Goal: Check status: Check status

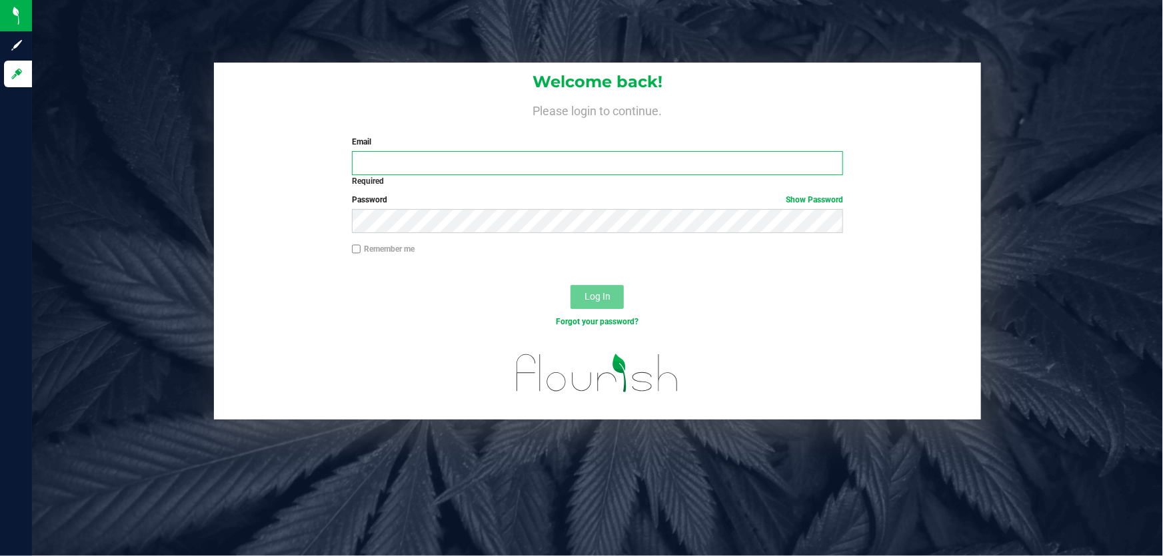
click at [396, 159] on input "Email" at bounding box center [598, 163] width 492 height 24
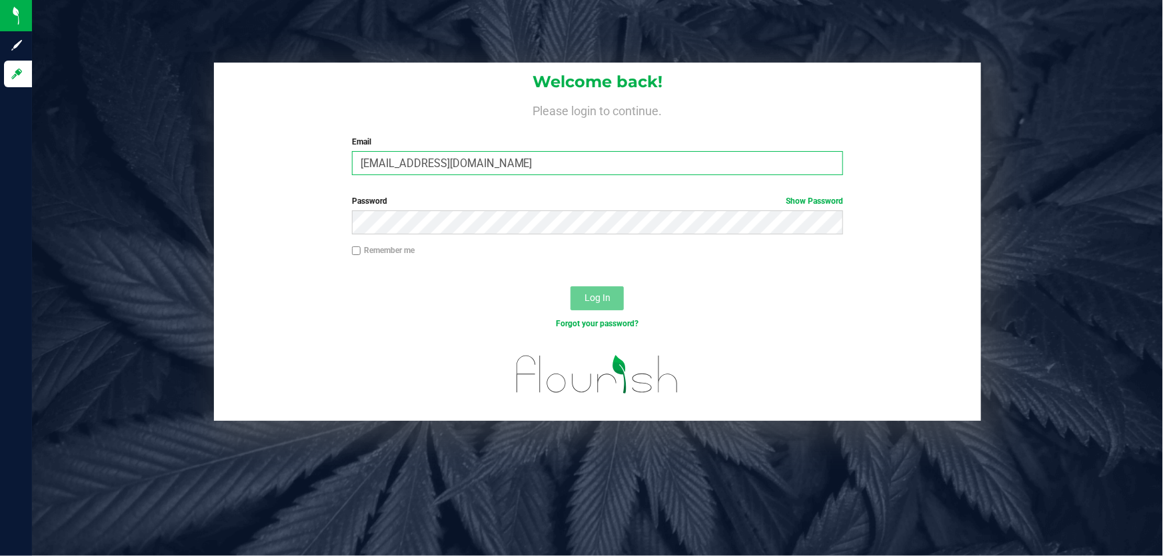
type input "[EMAIL_ADDRESS][DOMAIN_NAME]"
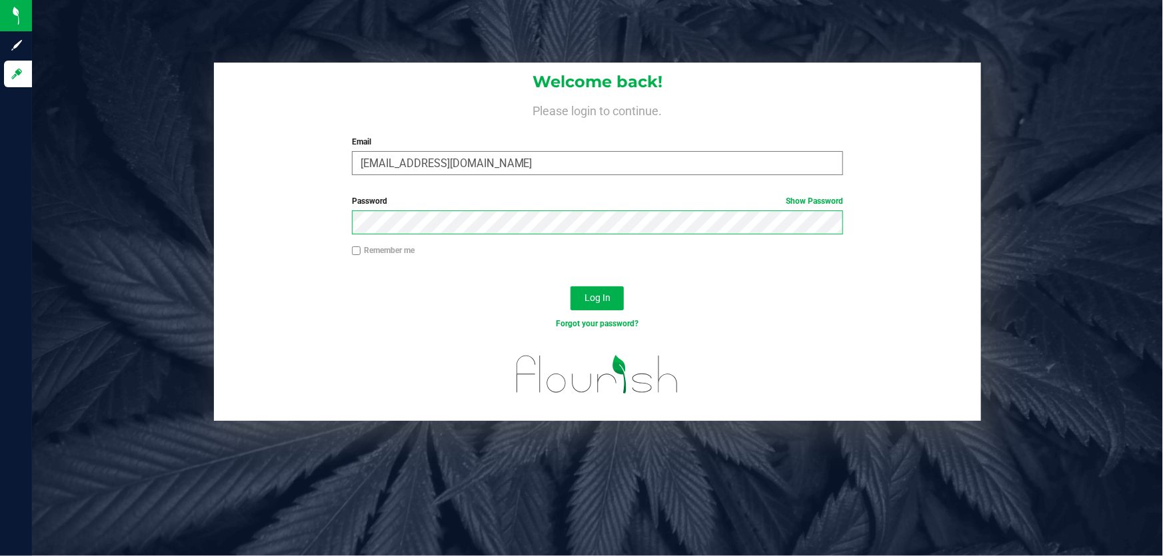
click at [570, 287] on button "Log In" at bounding box center [596, 299] width 53 height 24
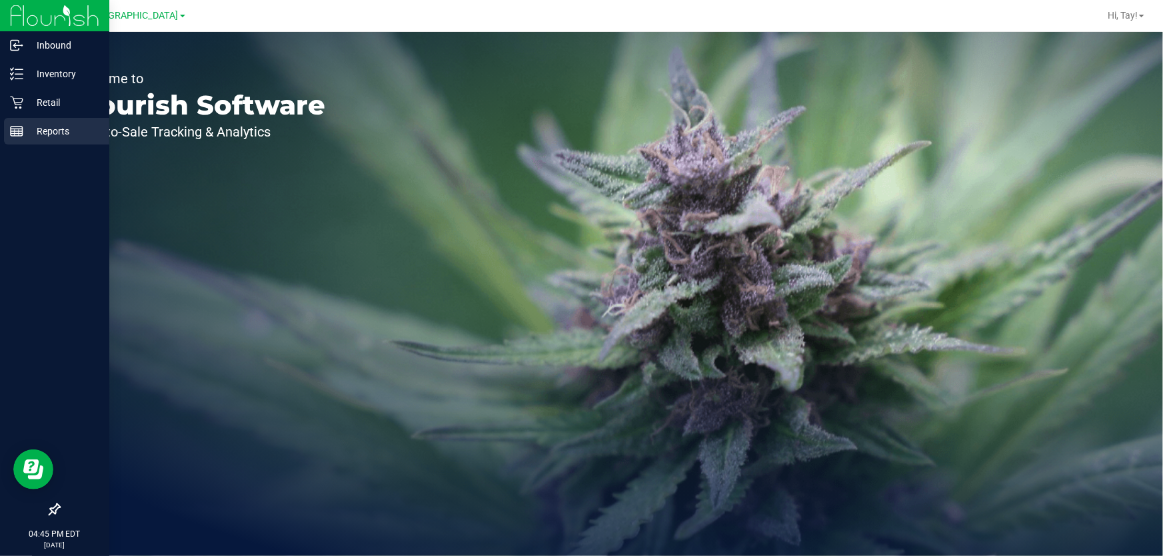
click at [17, 119] on div "Reports" at bounding box center [56, 131] width 105 height 27
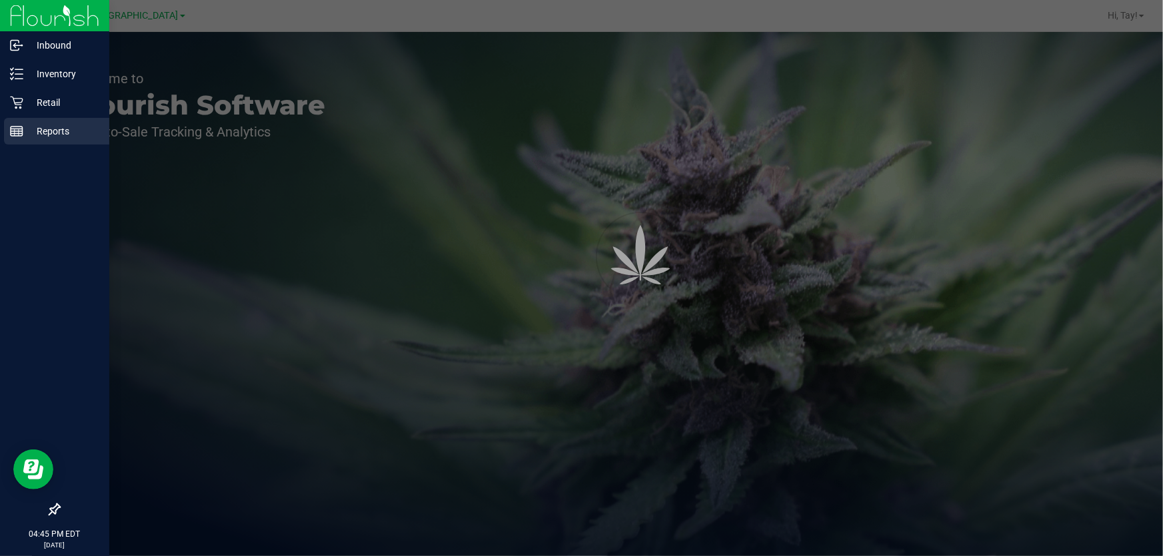
click at [24, 100] on p "Retail" at bounding box center [63, 103] width 80 height 16
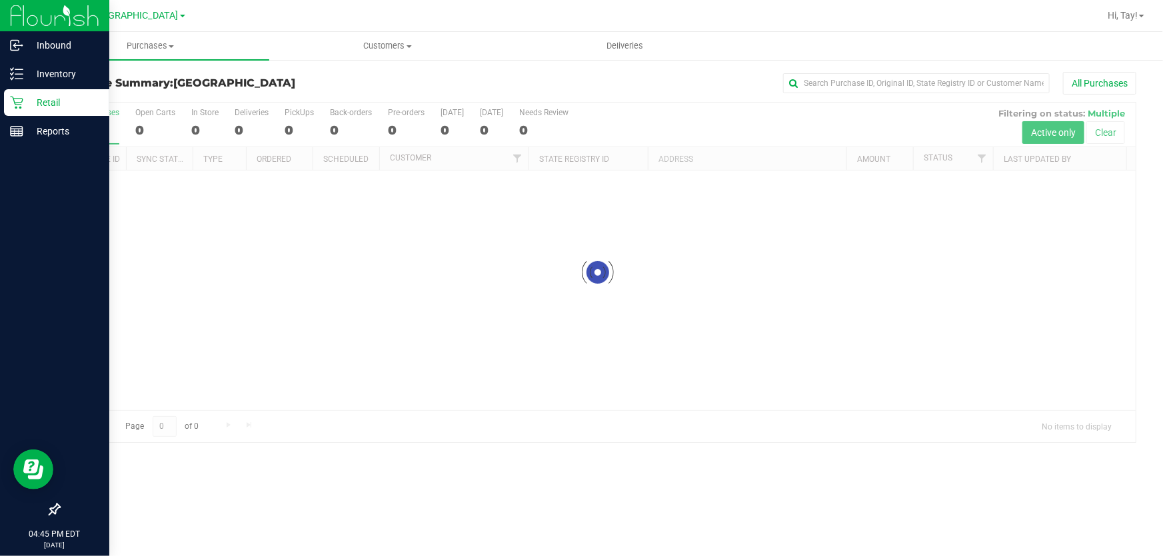
click at [63, 107] on p "Retail" at bounding box center [63, 103] width 80 height 16
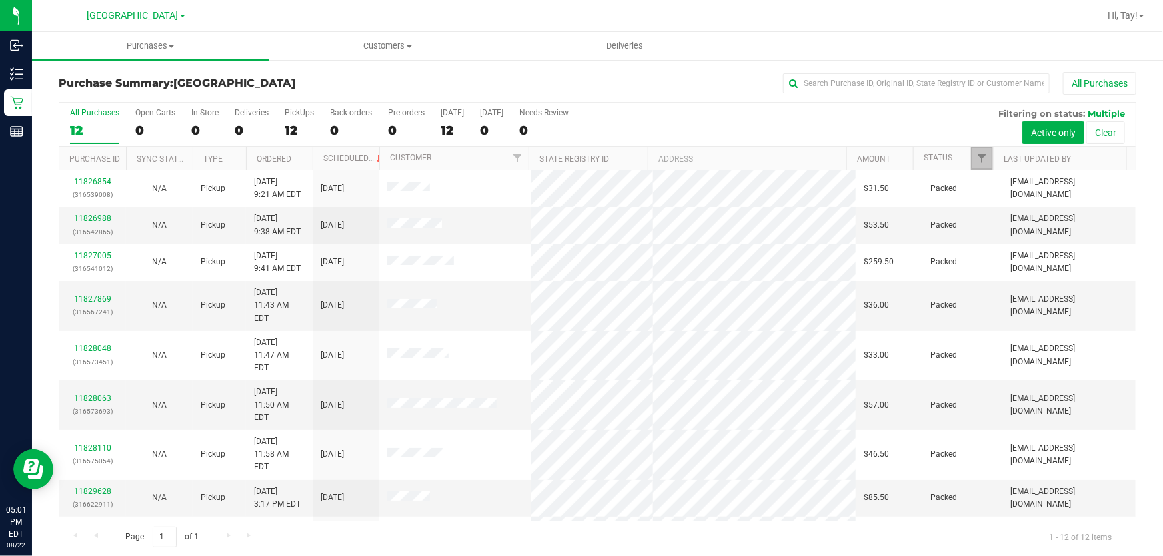
click at [979, 156] on link "Filter" at bounding box center [982, 158] width 22 height 23
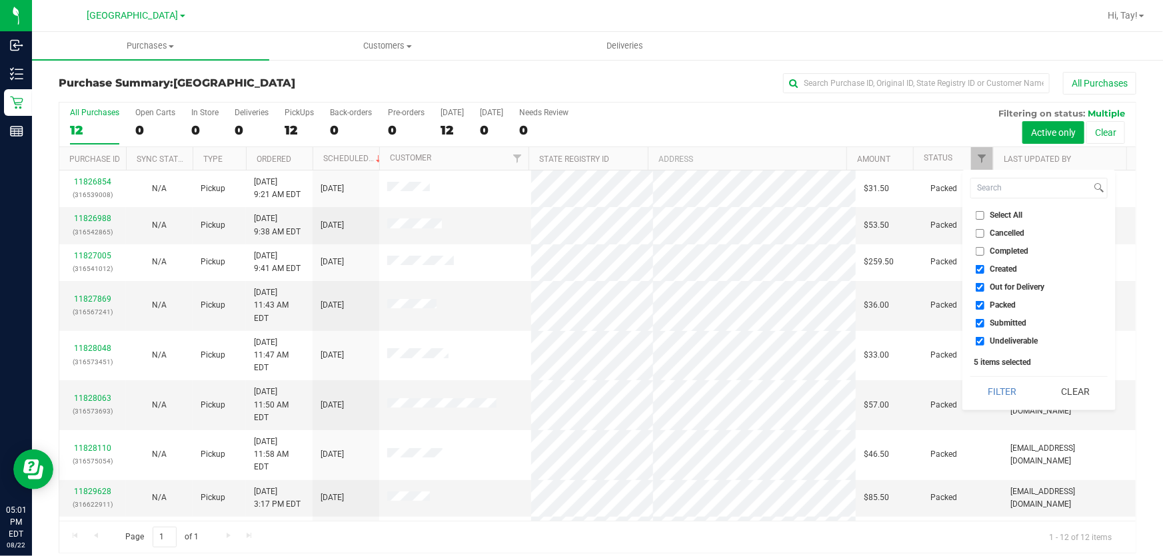
click at [1004, 271] on span "Created" at bounding box center [1003, 269] width 27 height 8
click at [984, 271] on input "Created" at bounding box center [980, 269] width 9 height 9
checkbox input "false"
click at [1000, 288] on span "Out for Delivery" at bounding box center [1017, 287] width 55 height 8
click at [984, 288] on input "Out for Delivery" at bounding box center [980, 287] width 9 height 9
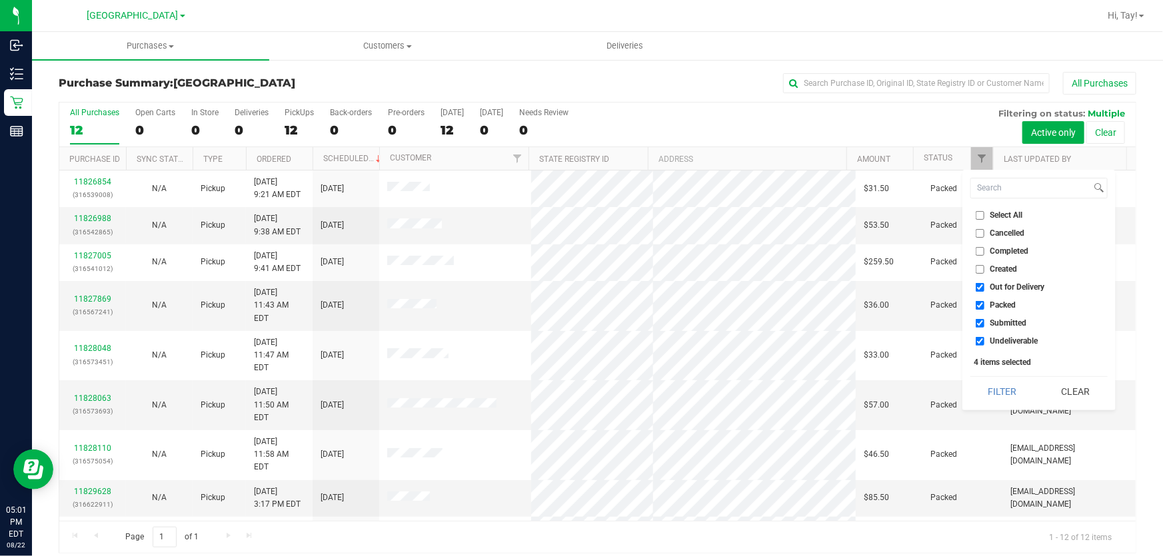
checkbox input "false"
click at [998, 305] on span "Packed" at bounding box center [1003, 305] width 26 height 8
click at [984, 305] on input "Packed" at bounding box center [980, 305] width 9 height 9
checkbox input "false"
click at [996, 347] on li "Undeliverable" at bounding box center [1038, 342] width 137 height 14
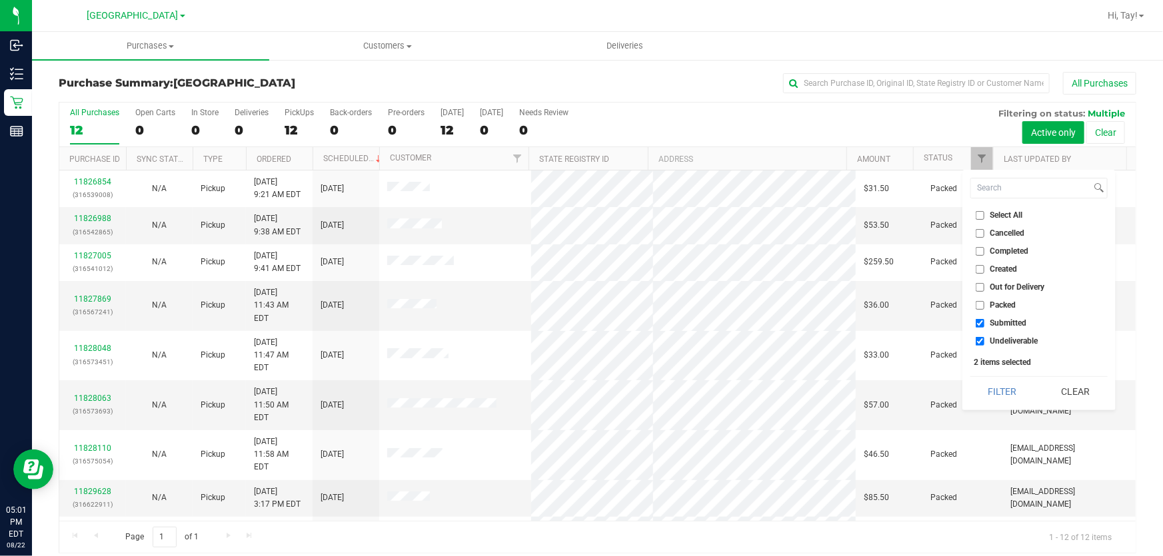
click at [996, 345] on span "Undeliverable" at bounding box center [1014, 341] width 48 height 8
click at [984, 345] on input "Undeliverable" at bounding box center [980, 341] width 9 height 9
checkbox input "false"
click at [1002, 391] on button "Filter" at bounding box center [1002, 391] width 64 height 29
